Goal: Information Seeking & Learning: Learn about a topic

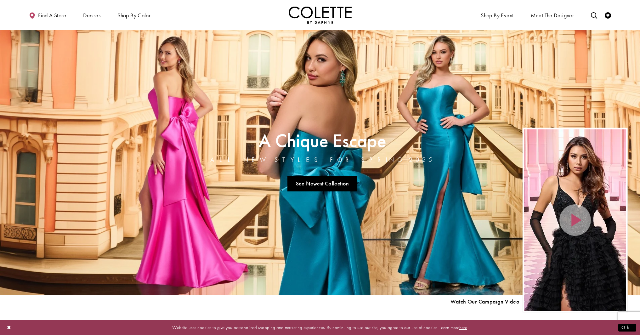
scroll to position [0, 0]
click at [338, 178] on link "See Newest Collection" at bounding box center [322, 183] width 70 height 16
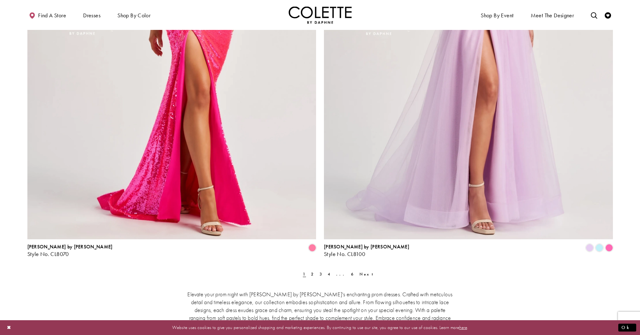
scroll to position [1736, 0]
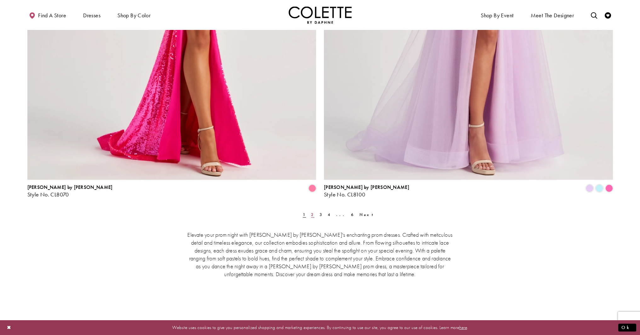
click at [312, 215] on span "2" at bounding box center [312, 214] width 3 height 5
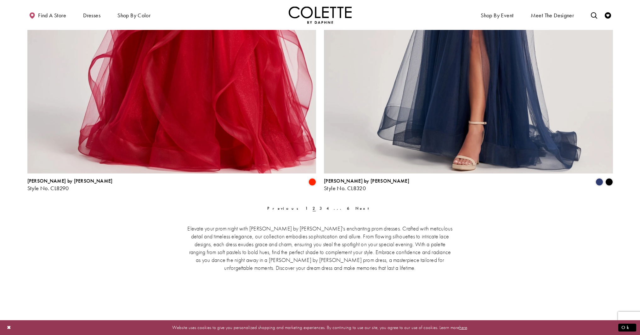
scroll to position [1774, 0]
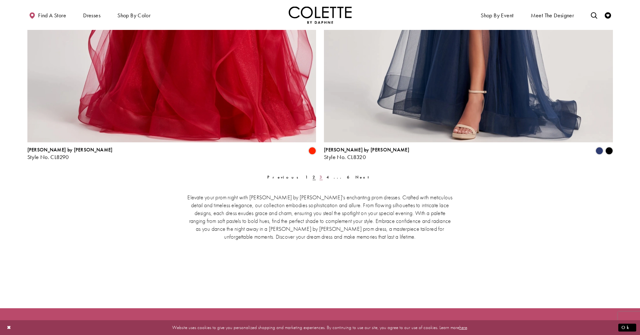
click at [318, 177] on link "3" at bounding box center [321, 176] width 7 height 9
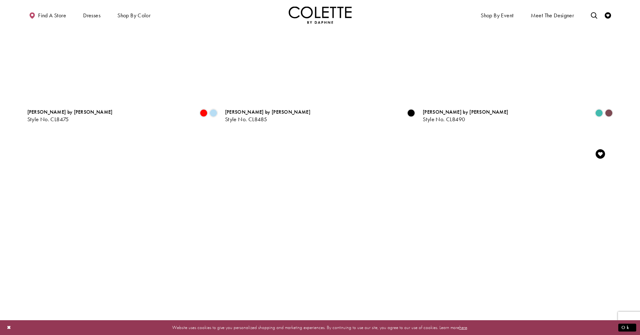
scroll to position [1670, 0]
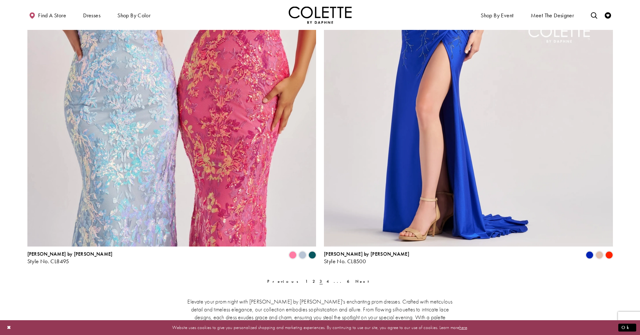
click at [325, 285] on div "Elevate your prom night with Colette by Daphne's enchanting prom dresses. Craft…" at bounding box center [319, 336] width 585 height 105
click at [326, 282] on span "4" at bounding box center [327, 281] width 3 height 5
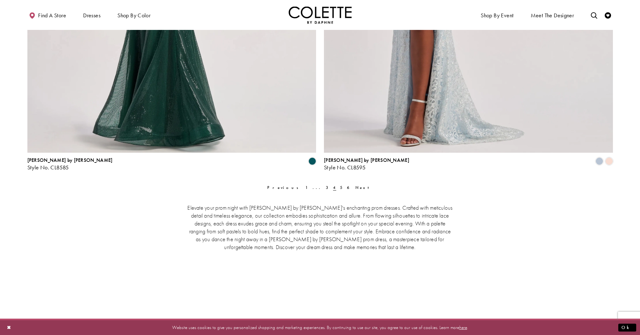
scroll to position [1764, 0]
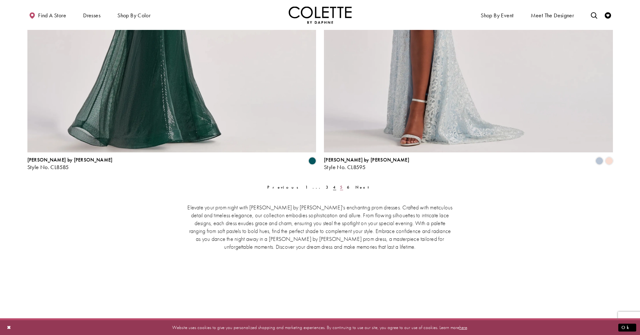
click at [340, 186] on span "5" at bounding box center [341, 186] width 3 height 5
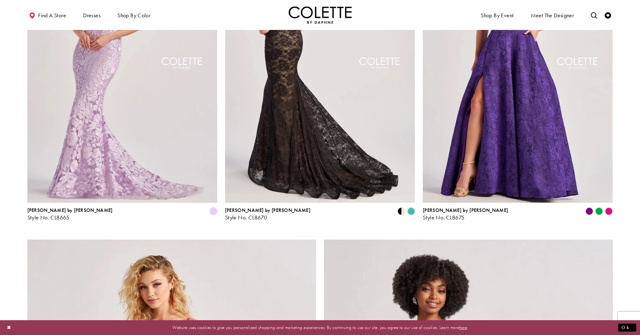
scroll to position [1291, 0]
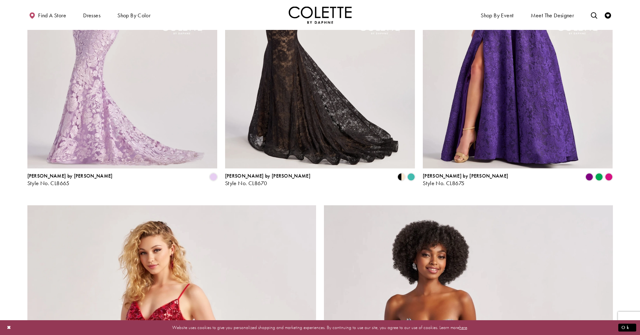
click at [299, 143] on img "Visit Colette by Daphne Style No. CL8670 Page" at bounding box center [320, 30] width 190 height 276
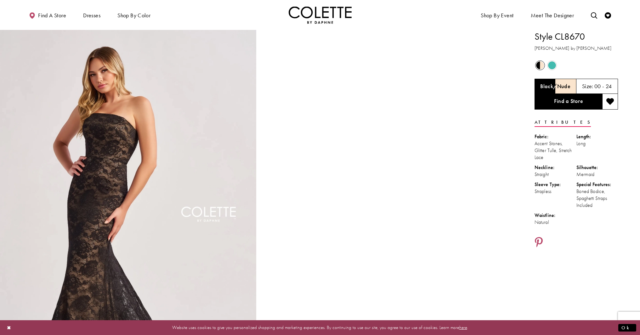
click at [552, 62] on span "Product color controls state depends on size chosen" at bounding box center [552, 65] width 8 height 8
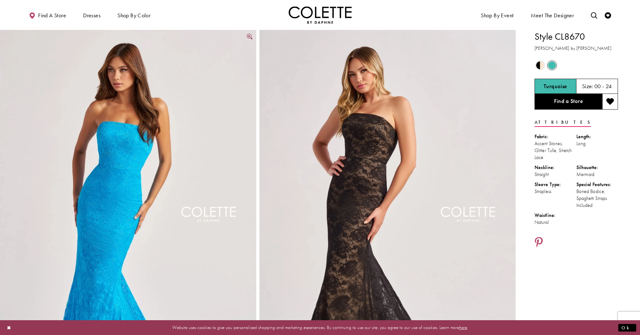
click at [91, 170] on img "Full size Style CL8670 Colette by Daphne #3 Turquoise frontface vertical picture" at bounding box center [128, 222] width 256 height 384
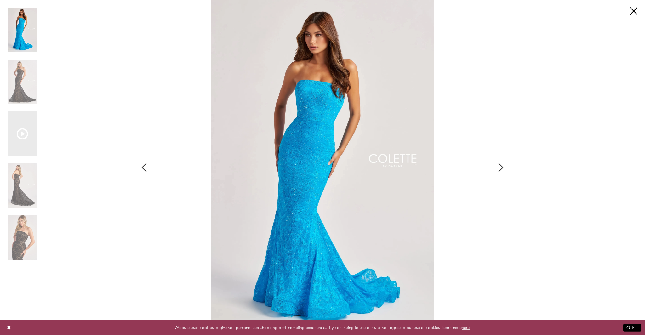
click at [146, 171] on icon "Style CL8670 Colette by Daphne Views dialog" at bounding box center [144, 167] width 16 height 9
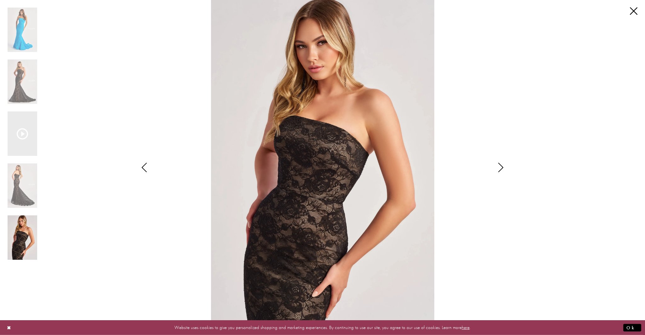
click at [146, 171] on icon "Style CL8670 Colette by Daphne Views dialog" at bounding box center [144, 167] width 16 height 9
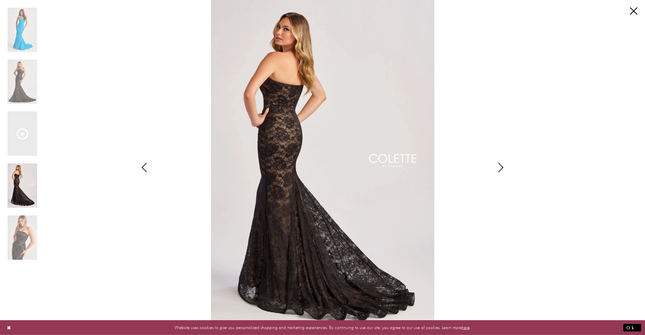
click at [146, 171] on icon "Style CL8670 Colette by Daphne Views dialog" at bounding box center [144, 167] width 16 height 9
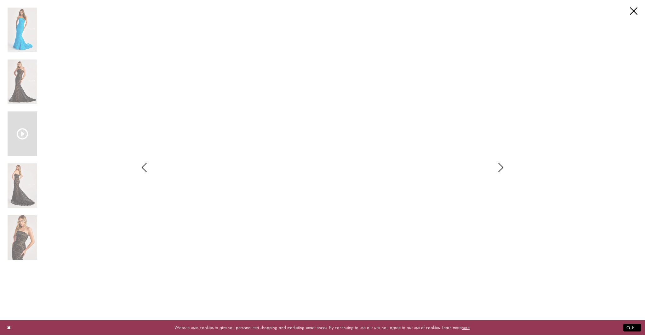
click at [146, 171] on icon "Style CL8670 Colette by Daphne Views dialog" at bounding box center [144, 167] width 16 height 9
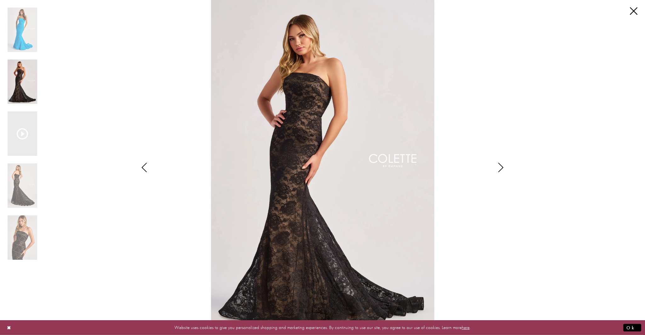
click at [146, 171] on icon "Style CL8670 Colette by Daphne Views dialog" at bounding box center [144, 167] width 16 height 9
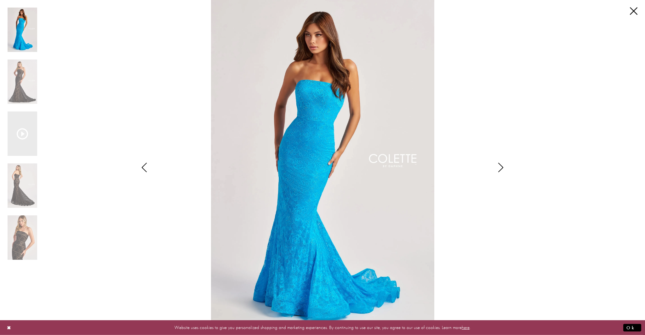
click at [146, 171] on icon "Style CL8670 Colette by Daphne Views dialog" at bounding box center [144, 167] width 16 height 9
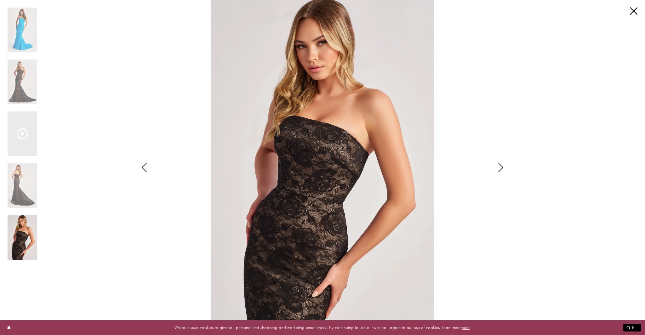
click at [146, 171] on icon "Style CL8670 Colette by Daphne Views dialog" at bounding box center [144, 167] width 16 height 9
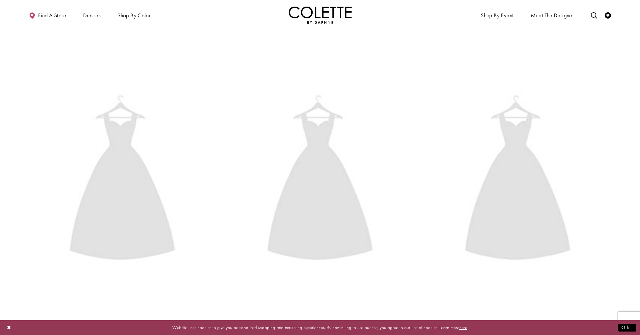
scroll to position [1166, 0]
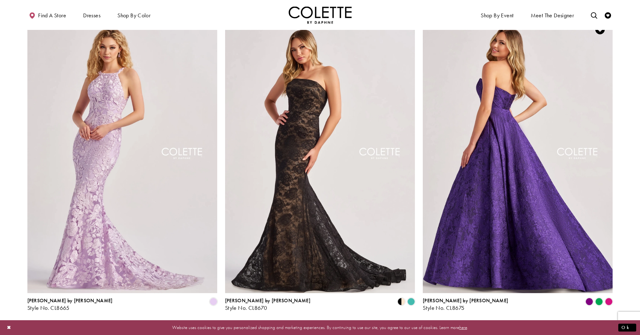
click at [516, 147] on img "Visit Colette by Daphne Style No. CL8675 Page" at bounding box center [518, 155] width 190 height 276
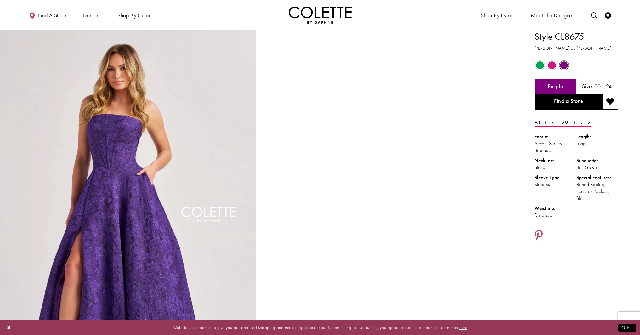
click at [553, 63] on span "Product color controls state depends on size chosen" at bounding box center [552, 65] width 8 height 8
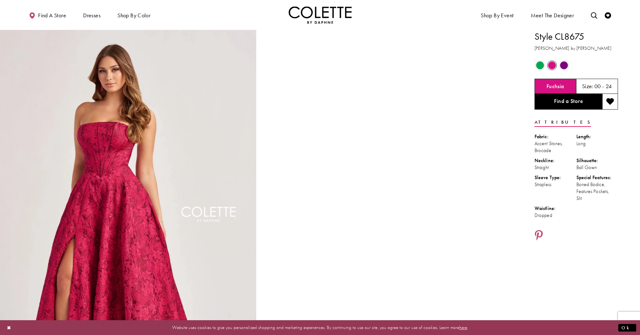
click at [543, 67] on div "Out of Stock" at bounding box center [539, 65] width 11 height 11
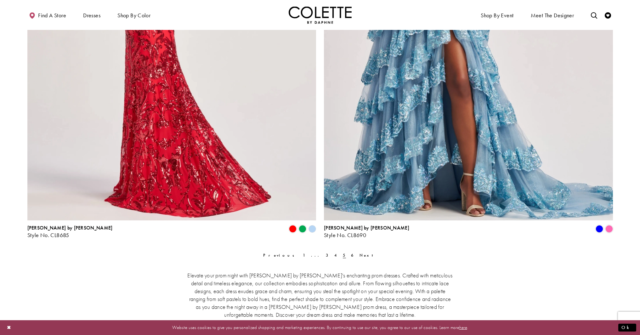
scroll to position [1733, 0]
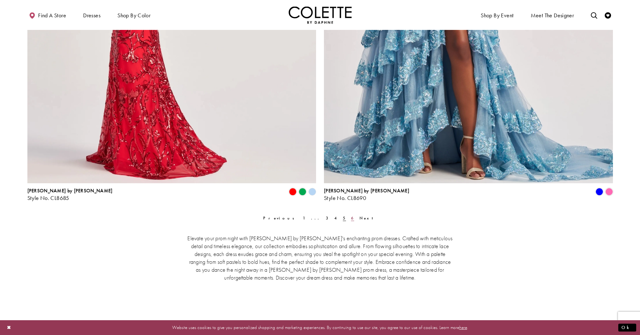
click at [349, 219] on link "6" at bounding box center [352, 217] width 7 height 9
